Goal: Information Seeking & Learning: Learn about a topic

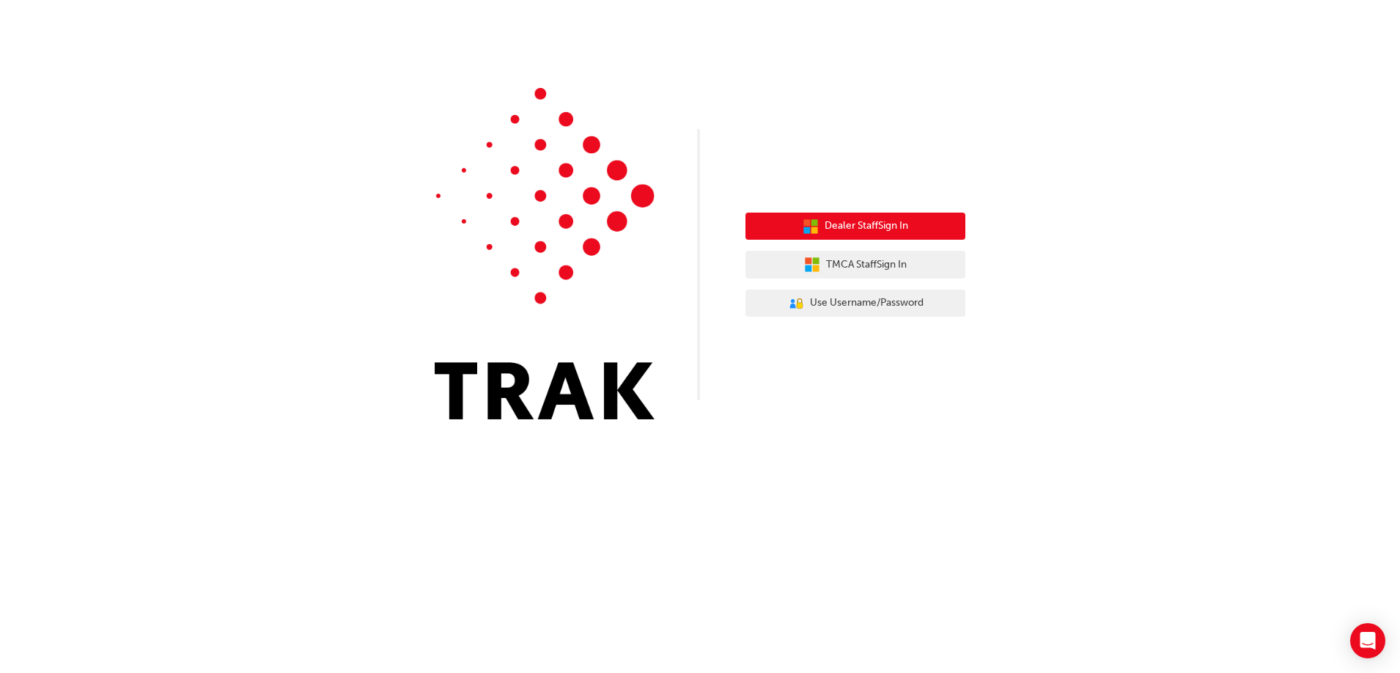
click at [902, 223] on span "Dealer Staff Sign In" at bounding box center [866, 226] width 84 height 17
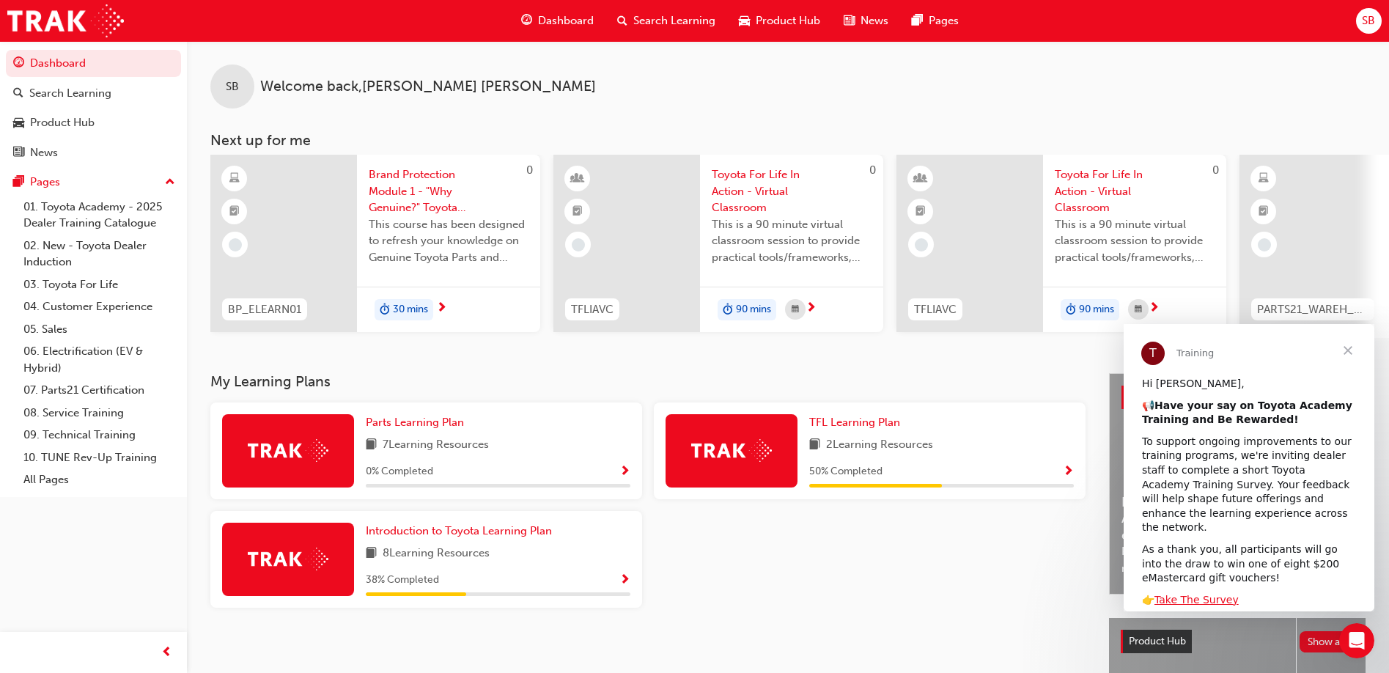
click at [1068, 472] on span "Show Progress" at bounding box center [1068, 471] width 11 height 13
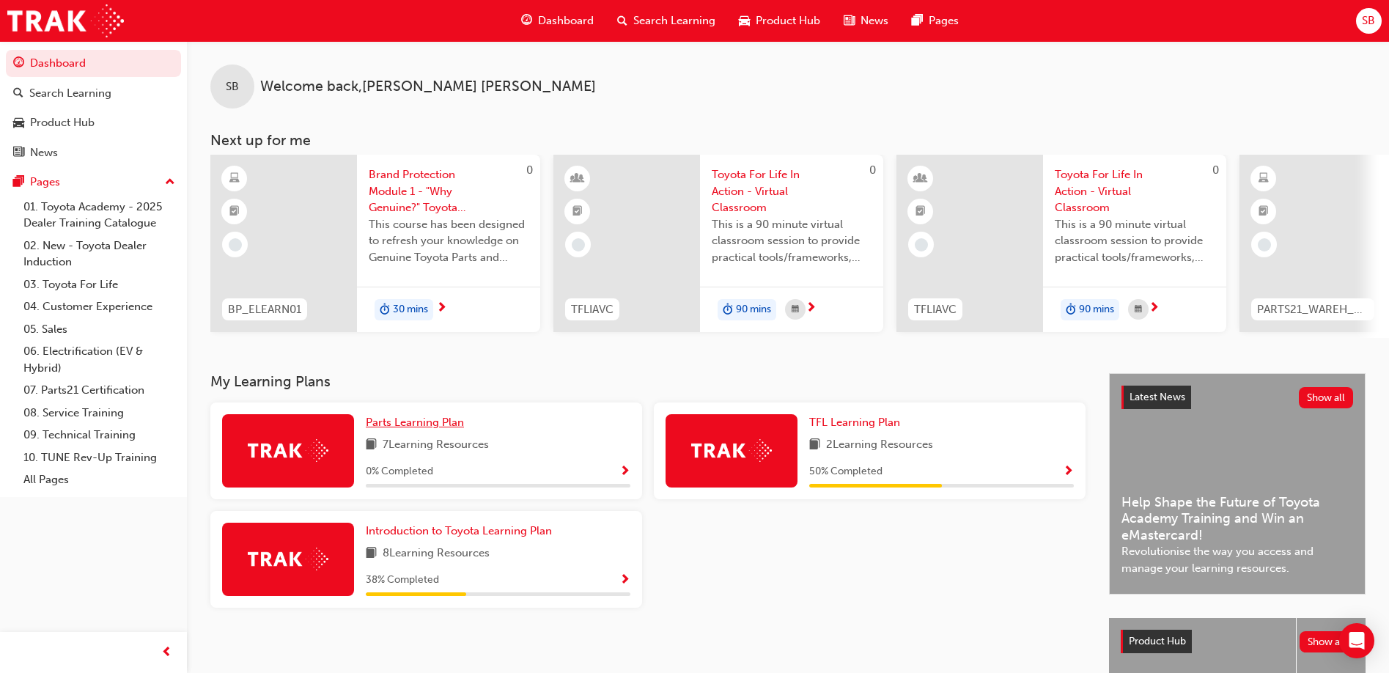
click at [380, 429] on span "Parts Learning Plan" at bounding box center [415, 421] width 98 height 13
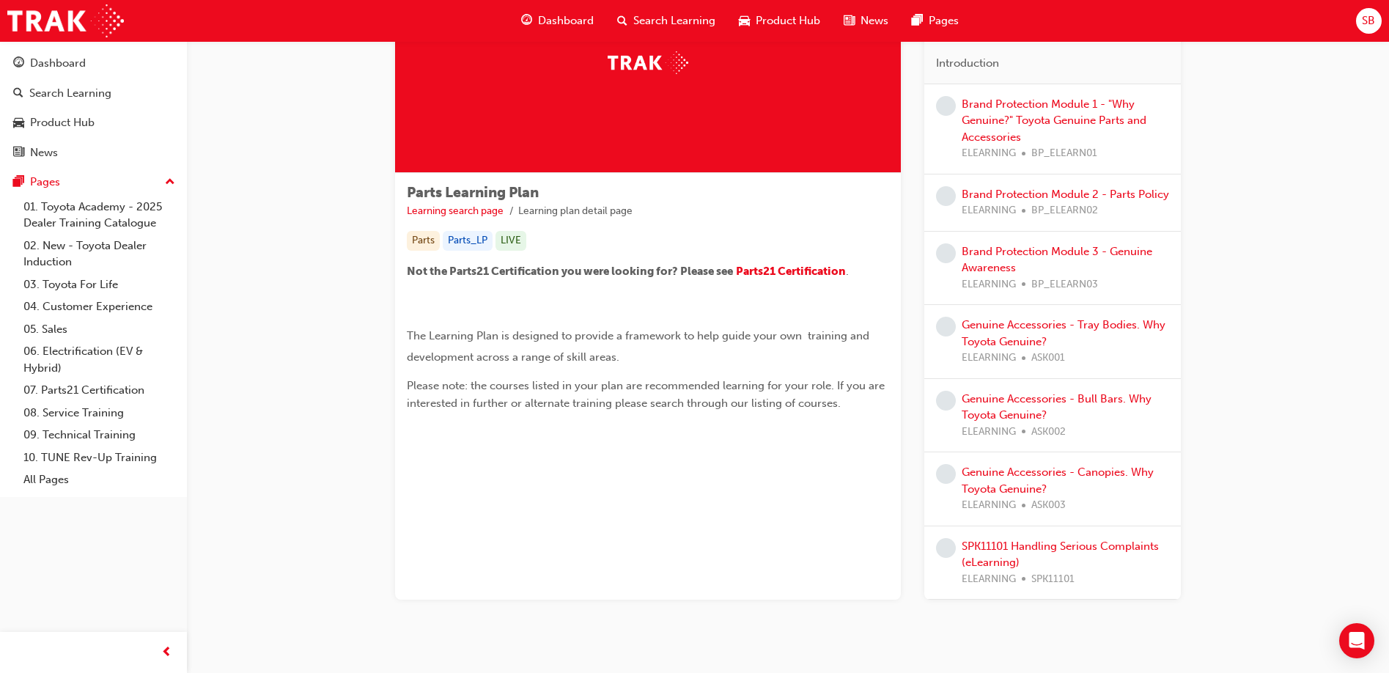
scroll to position [157, 0]
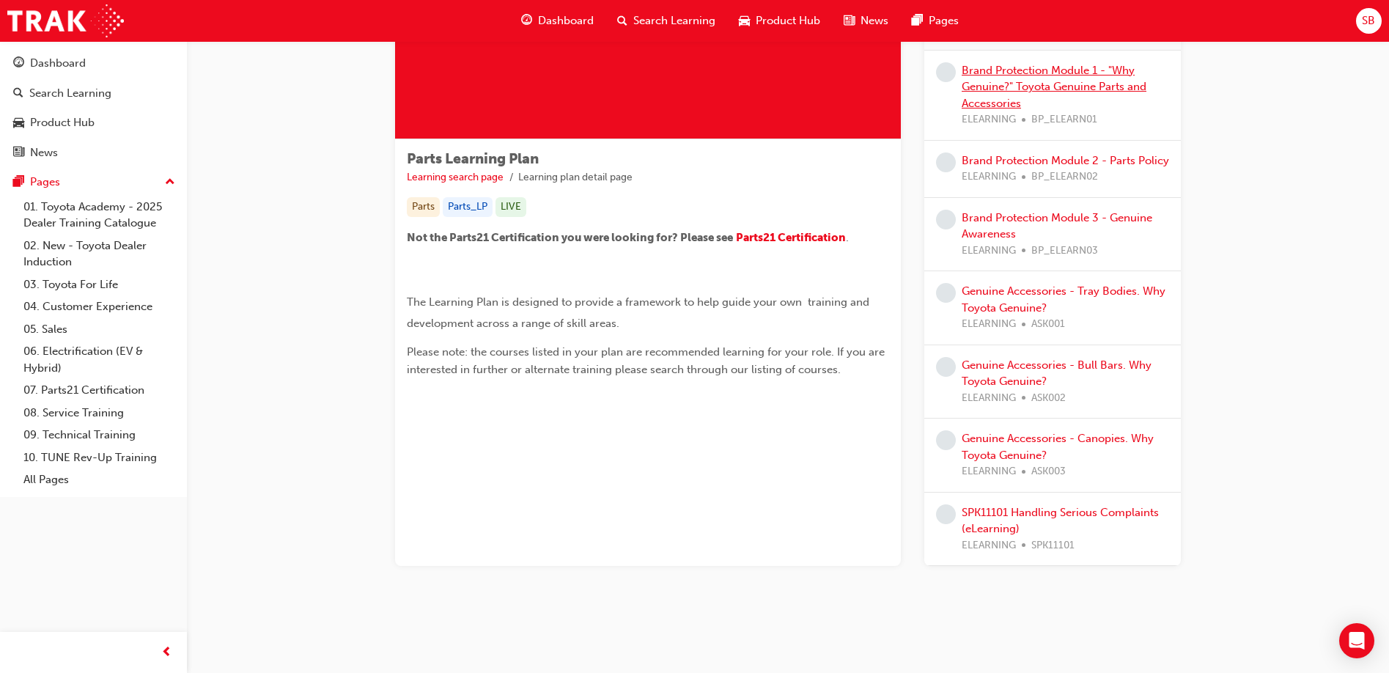
click at [999, 85] on link "Brand Protection Module 1 - "Why Genuine?" Toyota Genuine Parts and Accessories" at bounding box center [1053, 87] width 185 height 46
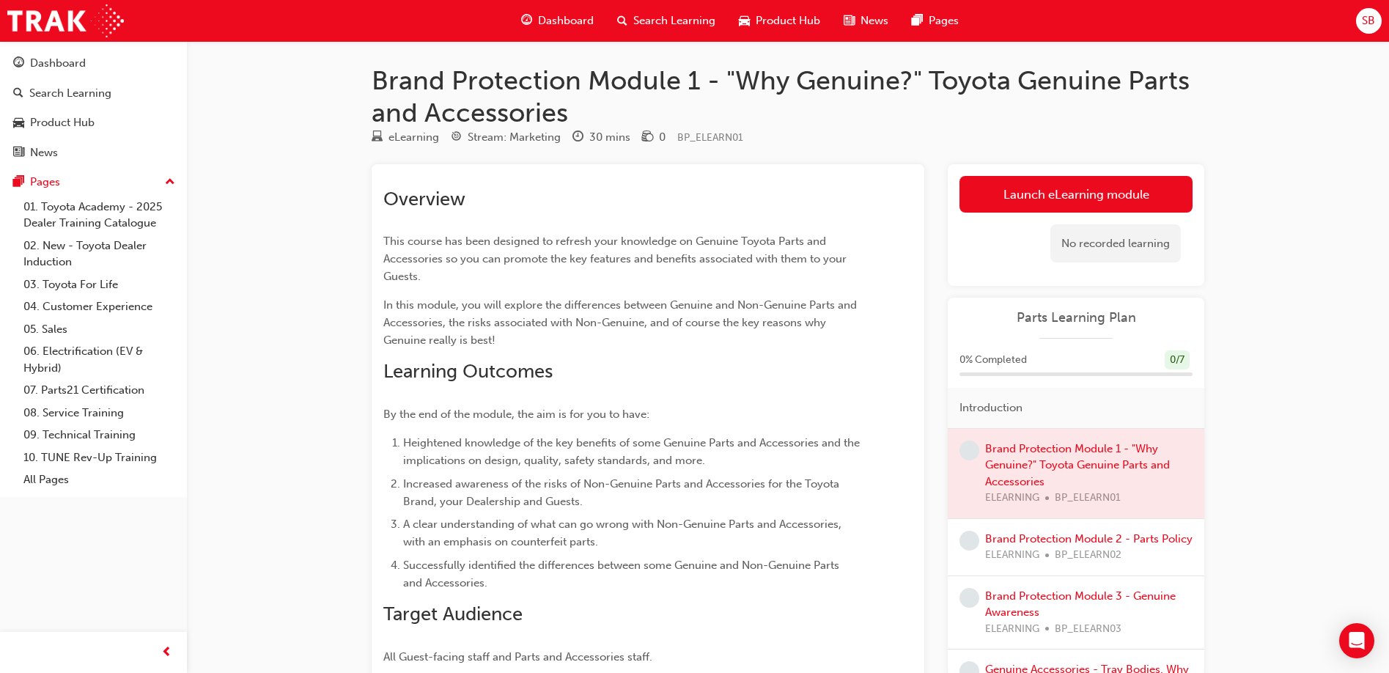
scroll to position [134, 0]
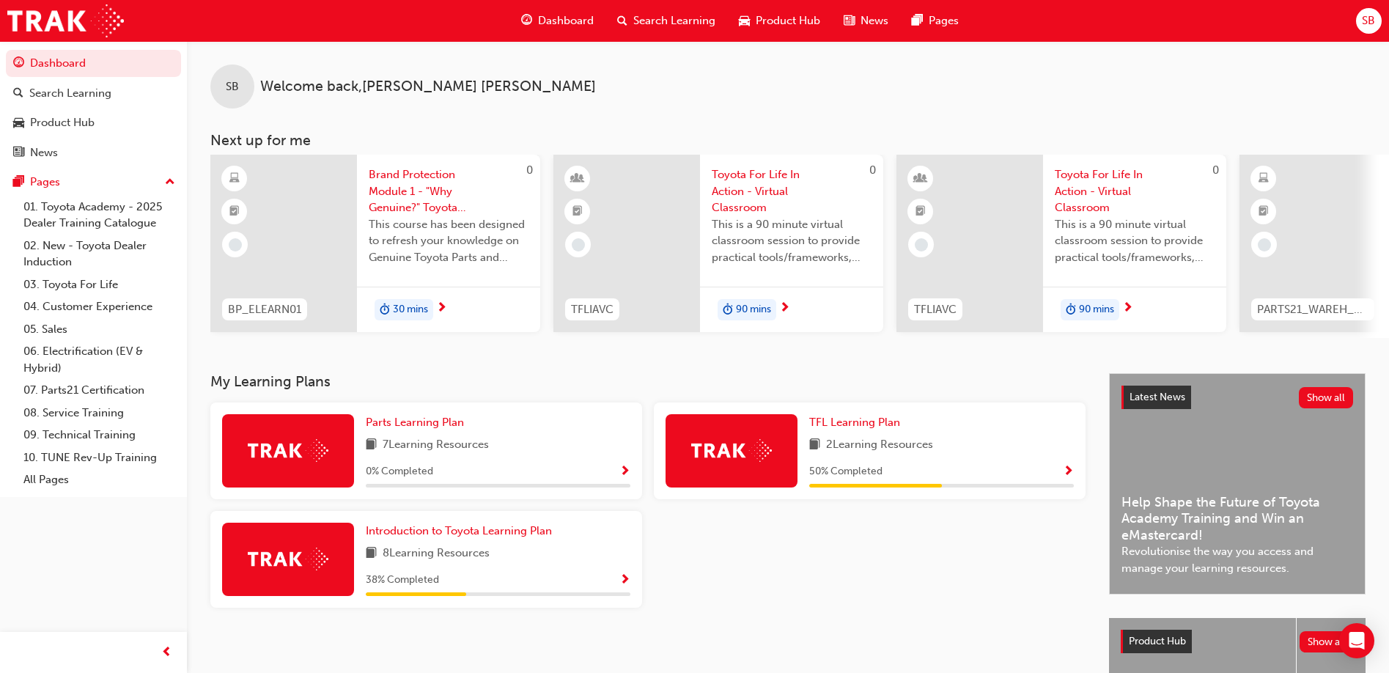
click at [564, 18] on span "Dashboard" at bounding box center [566, 20] width 56 height 17
click at [564, 19] on span "Dashboard" at bounding box center [566, 20] width 56 height 17
click at [564, 15] on span "Dashboard" at bounding box center [566, 20] width 56 height 17
click at [778, 17] on span "Product Hub" at bounding box center [787, 20] width 64 height 17
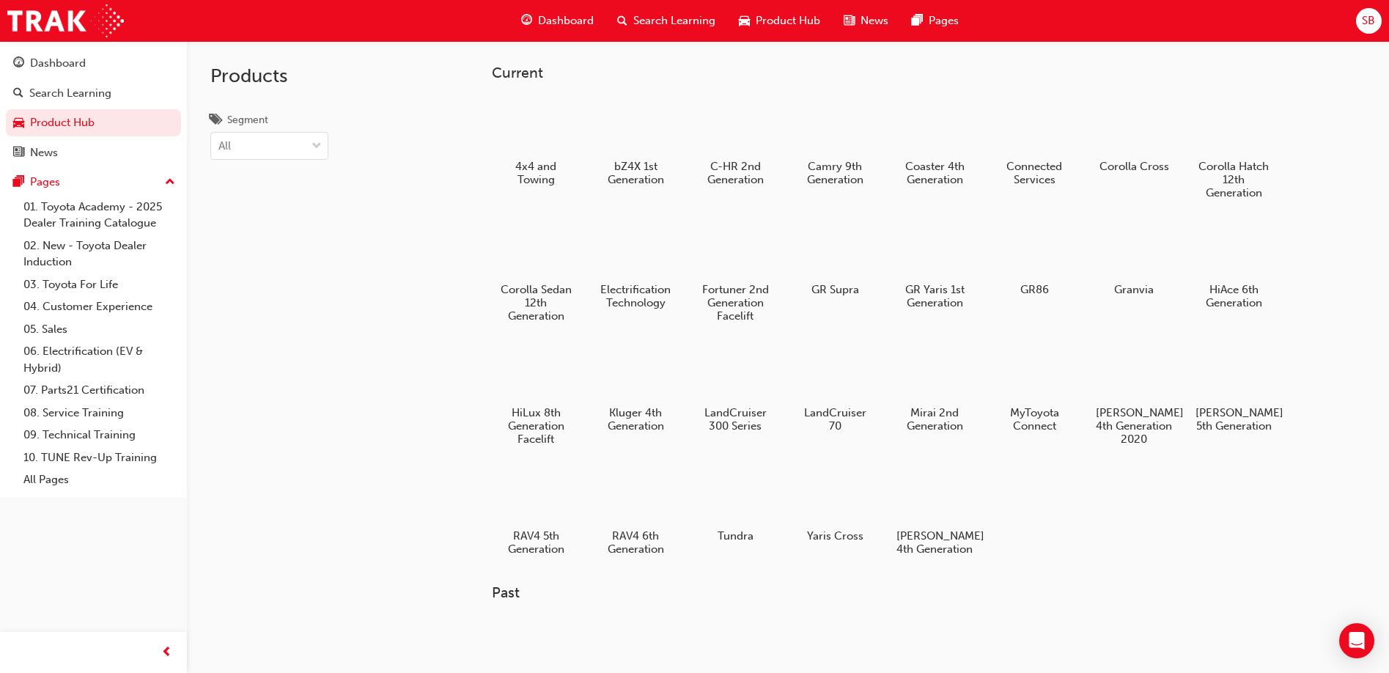
click at [677, 18] on span "Search Learning" at bounding box center [674, 20] width 82 height 17
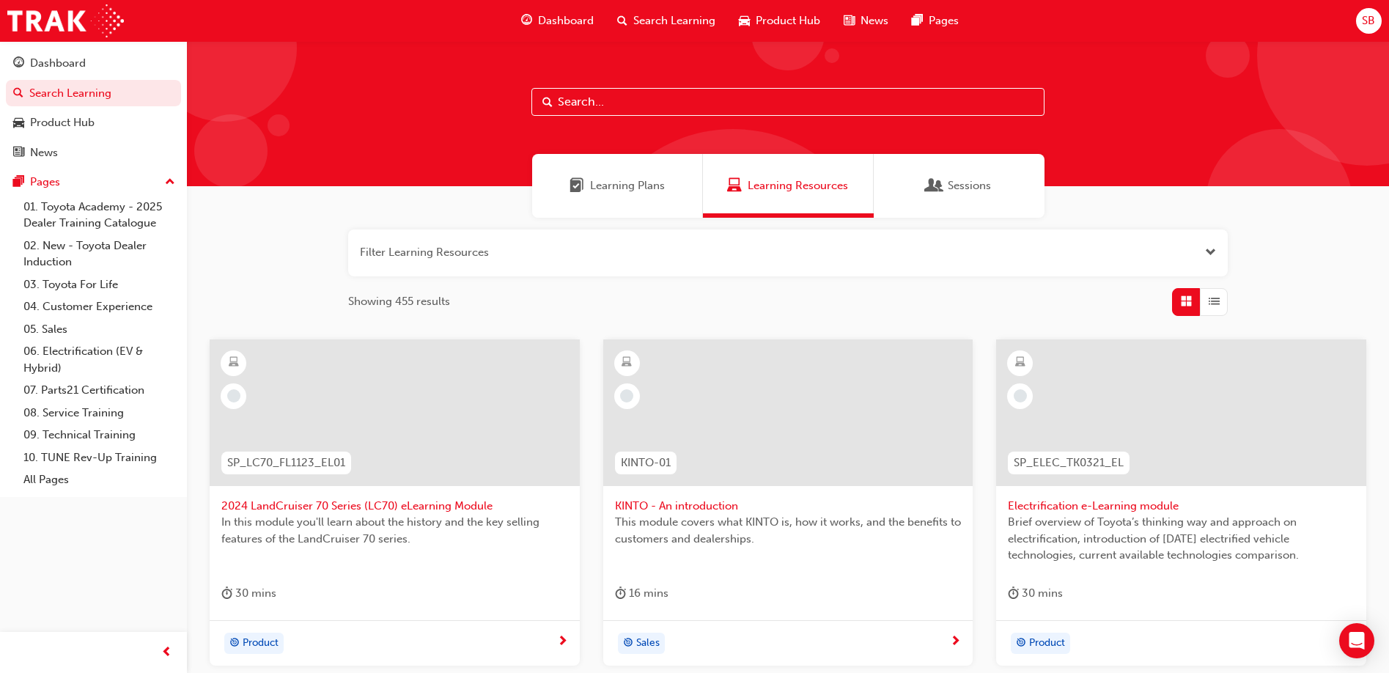
click at [573, 18] on span "Dashboard" at bounding box center [566, 20] width 56 height 17
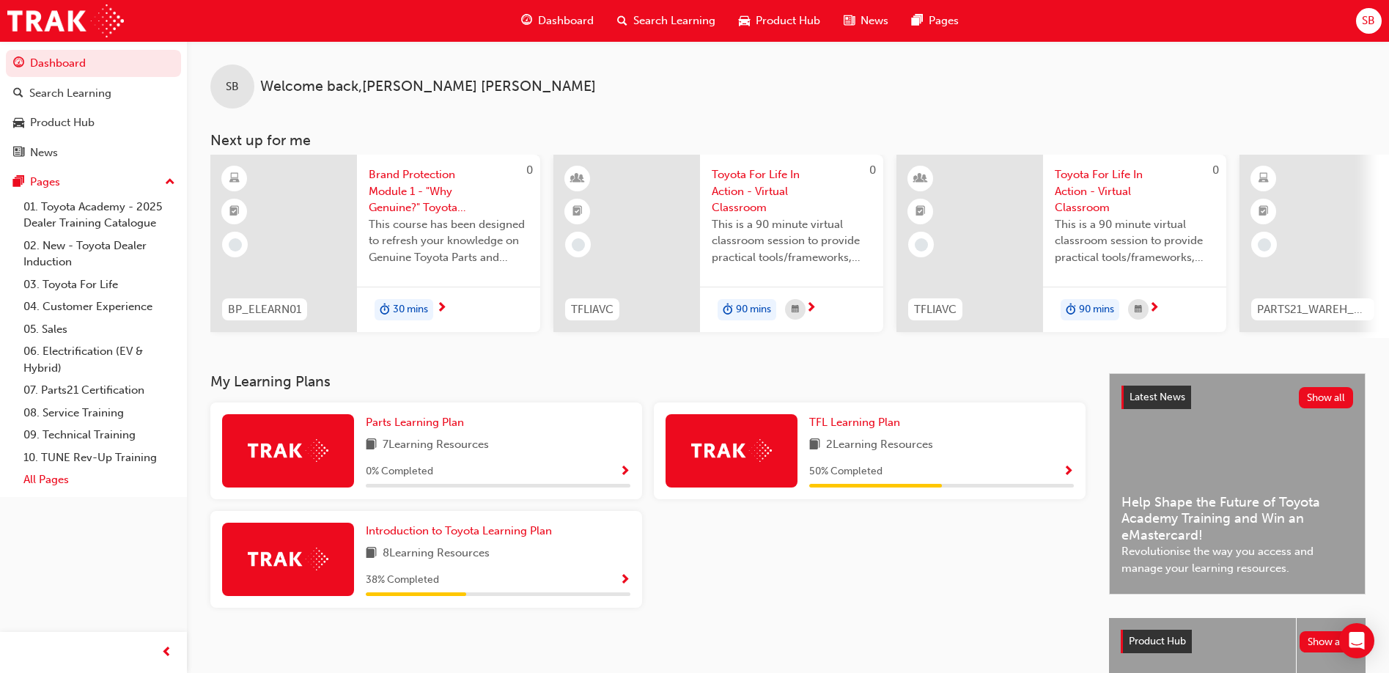
click at [44, 476] on link "All Pages" at bounding box center [99, 479] width 163 height 23
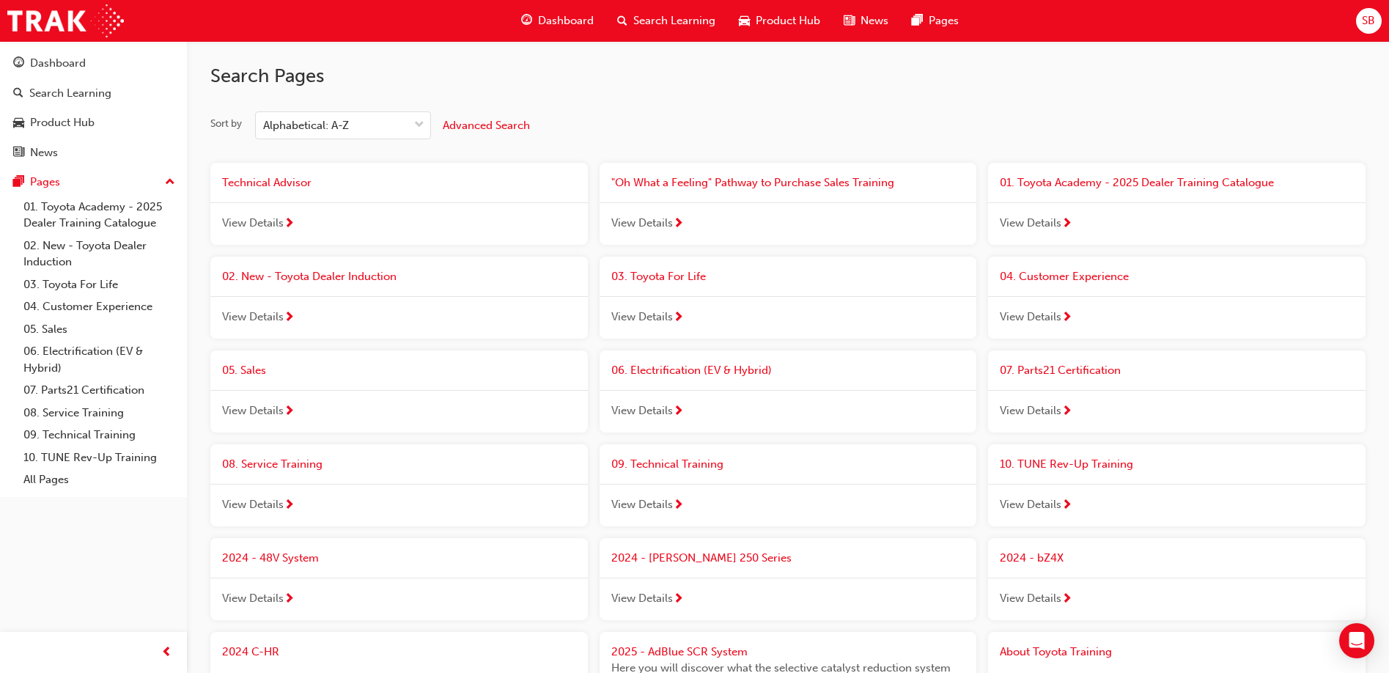
click at [776, 21] on span "Product Hub" at bounding box center [787, 20] width 64 height 17
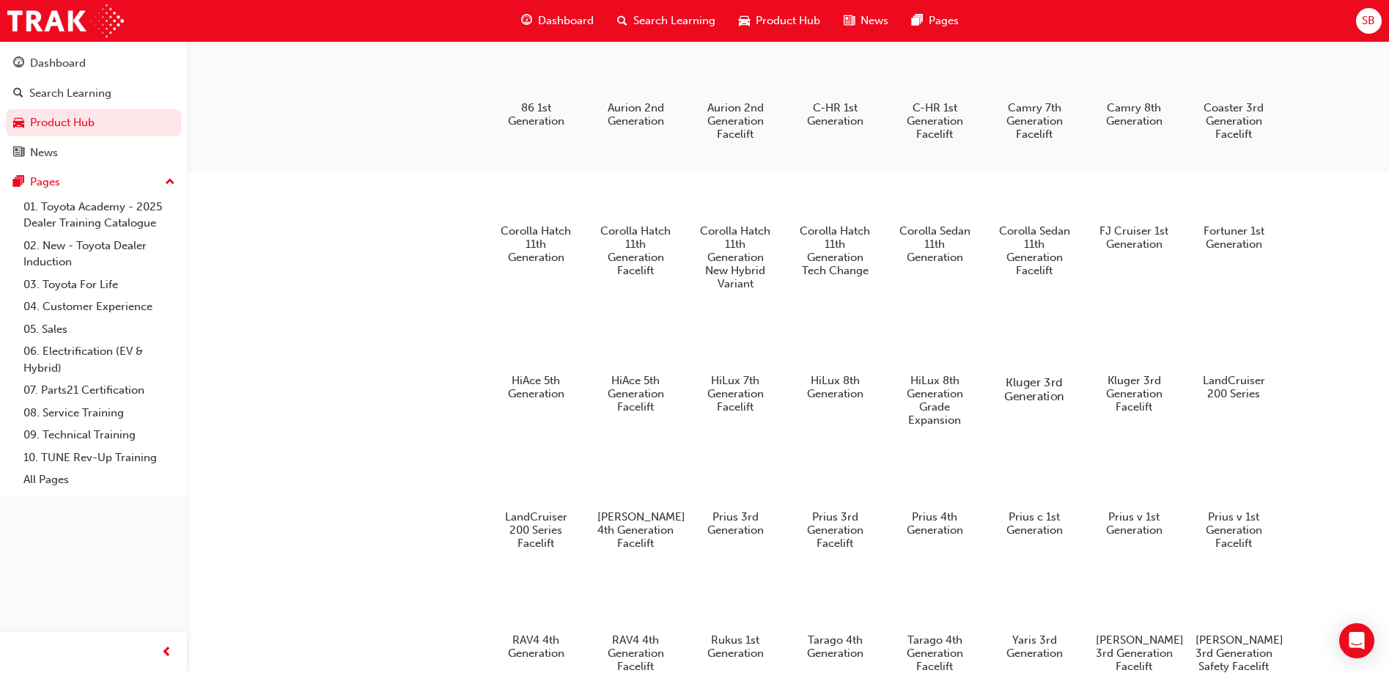
scroll to position [586, 0]
